Goal: Find specific page/section: Find specific page/section

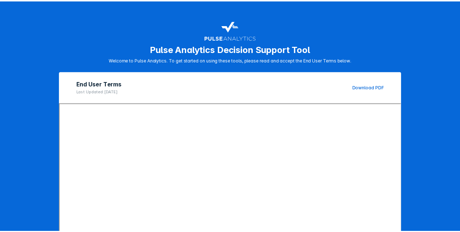
scroll to position [113, 0]
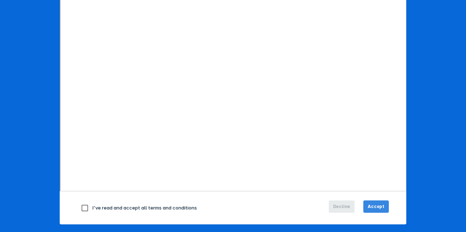
click at [376, 211] on button "Accept" at bounding box center [375, 207] width 25 height 12
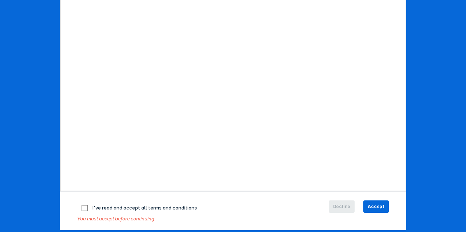
click at [83, 207] on input "checkbox" at bounding box center [84, 208] width 15 height 15
checkbox input "true"
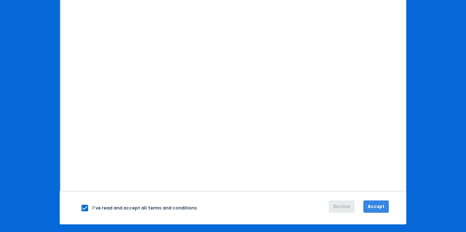
click at [378, 207] on span "Accept" at bounding box center [375, 207] width 17 height 7
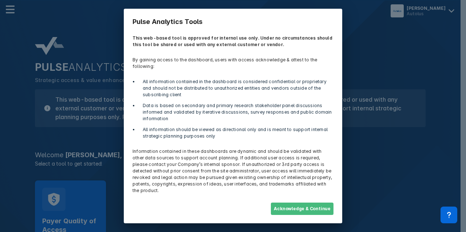
click at [307, 203] on button "Acknowledge & Continue" at bounding box center [302, 209] width 63 height 12
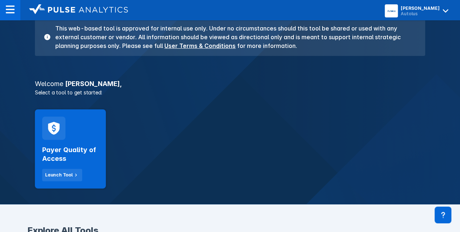
scroll to position [78, 0]
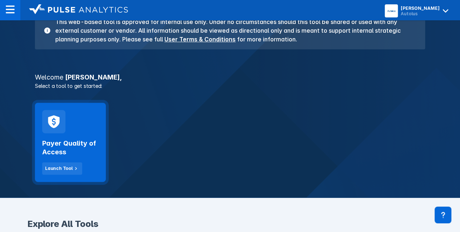
click at [72, 146] on h2 "Payer Quality of Access" at bounding box center [70, 147] width 56 height 17
